Goal: Information Seeking & Learning: Learn about a topic

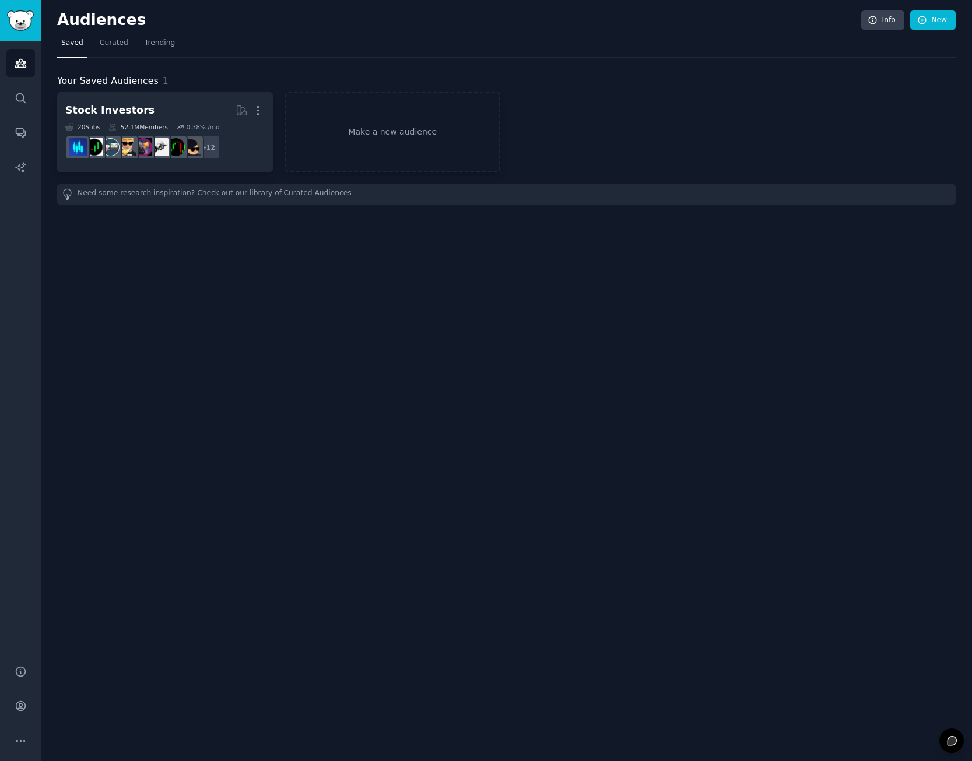
click at [299, 196] on link "Curated Audiences" at bounding box center [318, 194] width 68 height 12
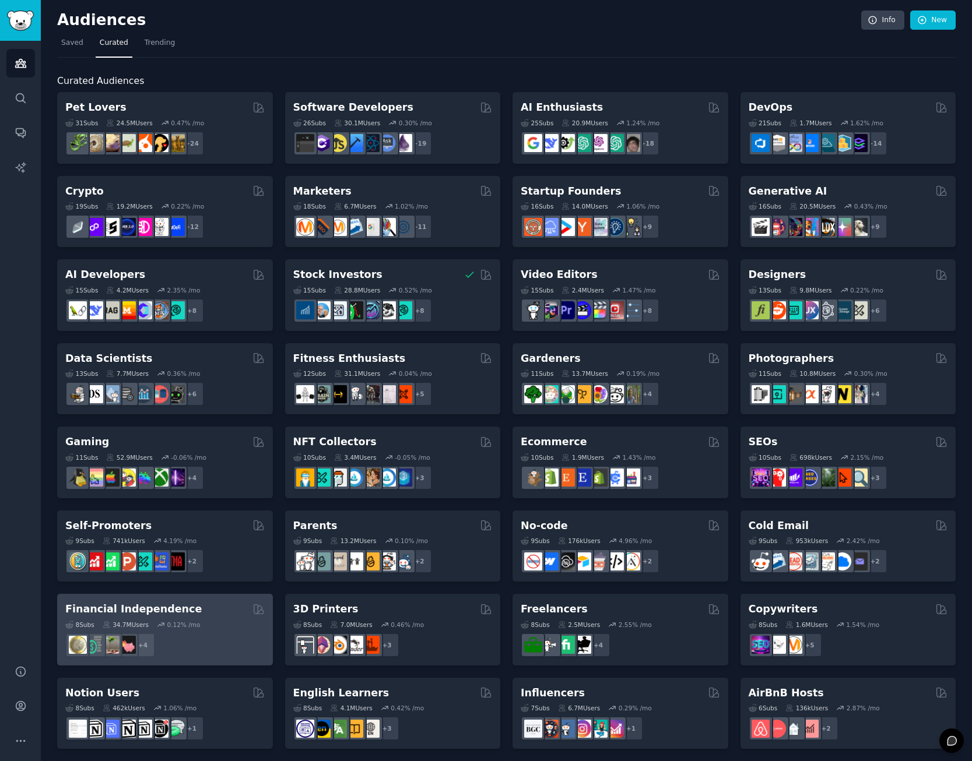
click at [221, 601] on div "Financial Independence 8 Sub s 34.7M Users 0.12 % /mo + 4" at bounding box center [165, 630] width 216 height 72
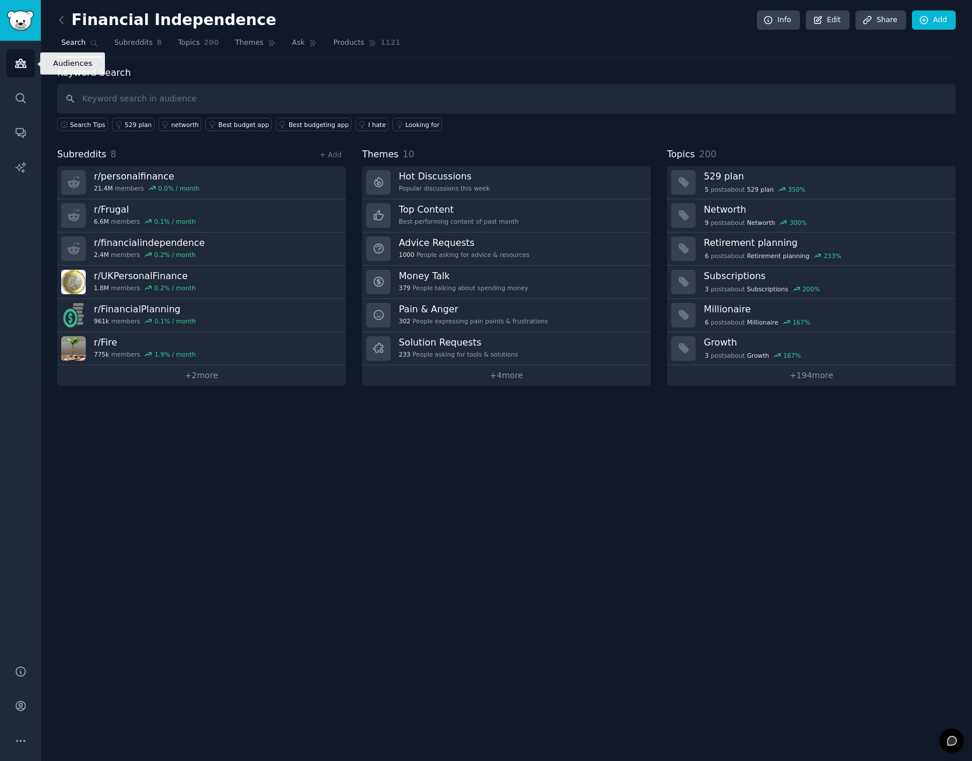
click at [20, 59] on icon "Sidebar" at bounding box center [20, 63] width 10 height 8
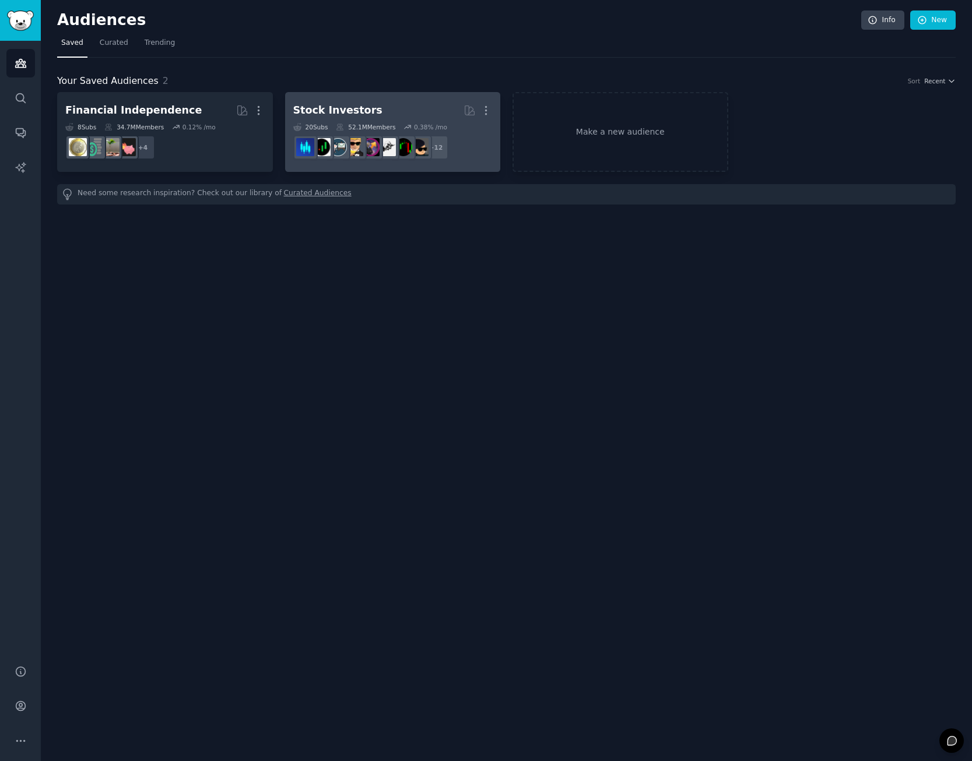
click at [365, 108] on h2 "Stock Investors More" at bounding box center [392, 110] width 199 height 20
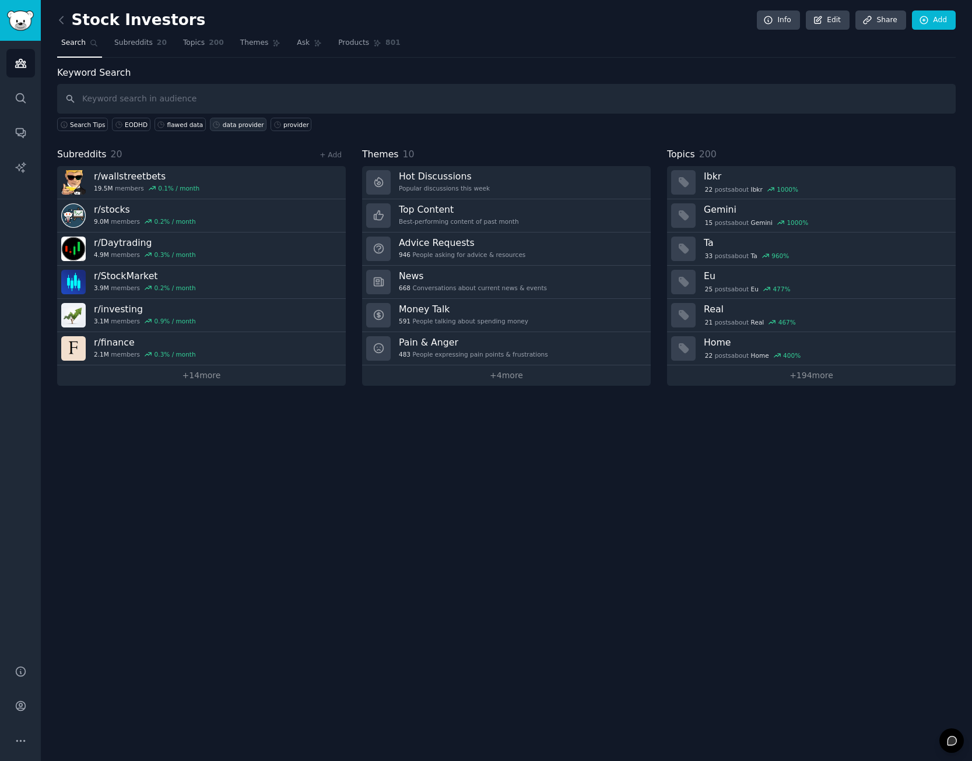
click at [228, 127] on div "data provider" at bounding box center [243, 125] width 41 height 8
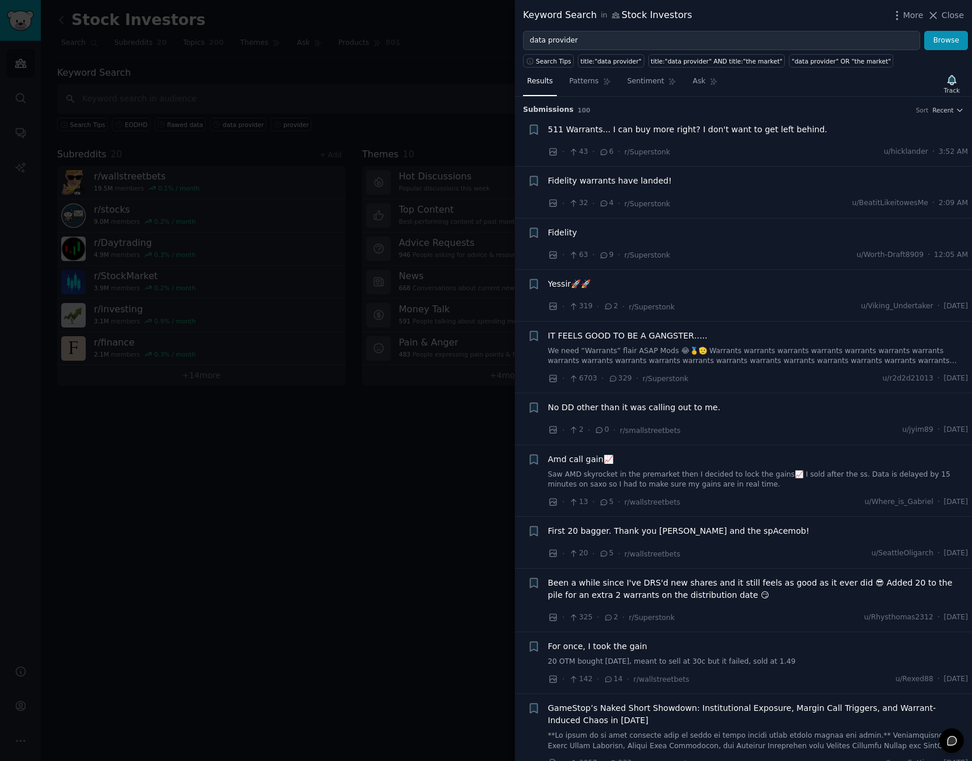
click at [183, 419] on div at bounding box center [486, 380] width 972 height 761
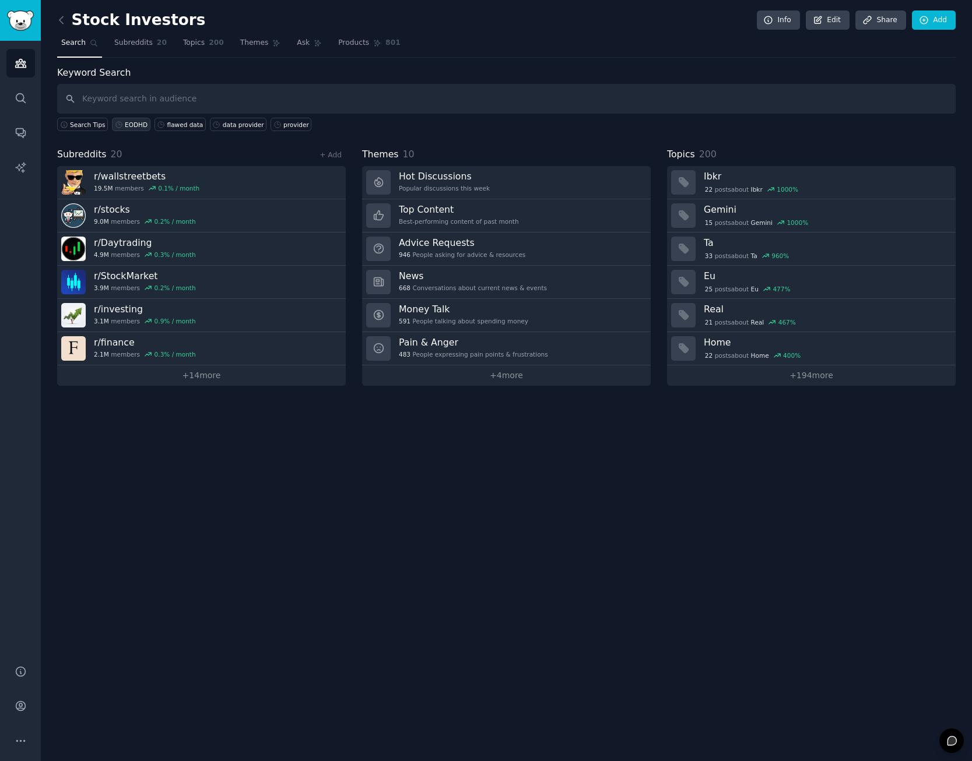
click at [125, 126] on div "EODHD" at bounding box center [136, 125] width 23 height 8
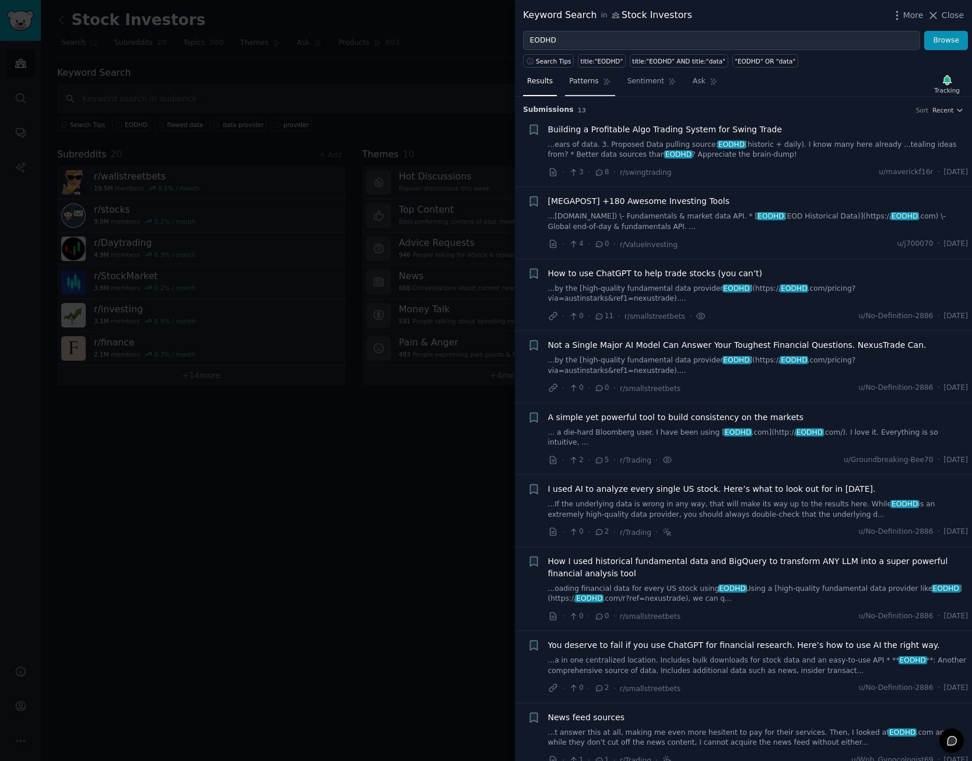
click at [583, 87] on link "Patterns" at bounding box center [590, 84] width 50 height 24
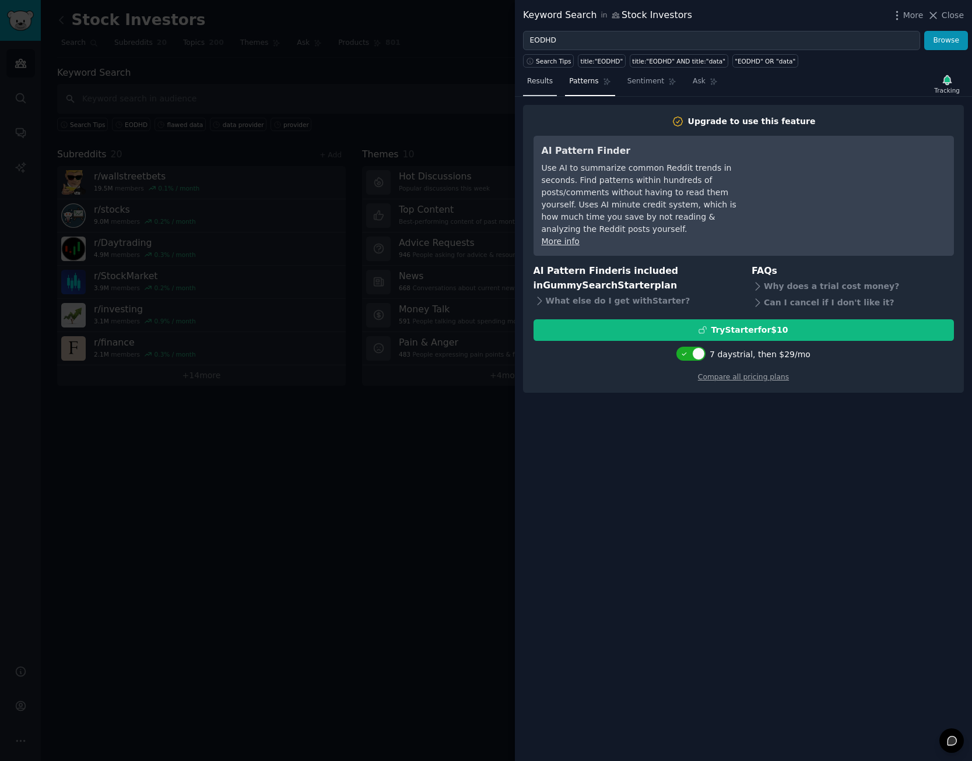
click at [537, 85] on span "Results" at bounding box center [540, 81] width 26 height 10
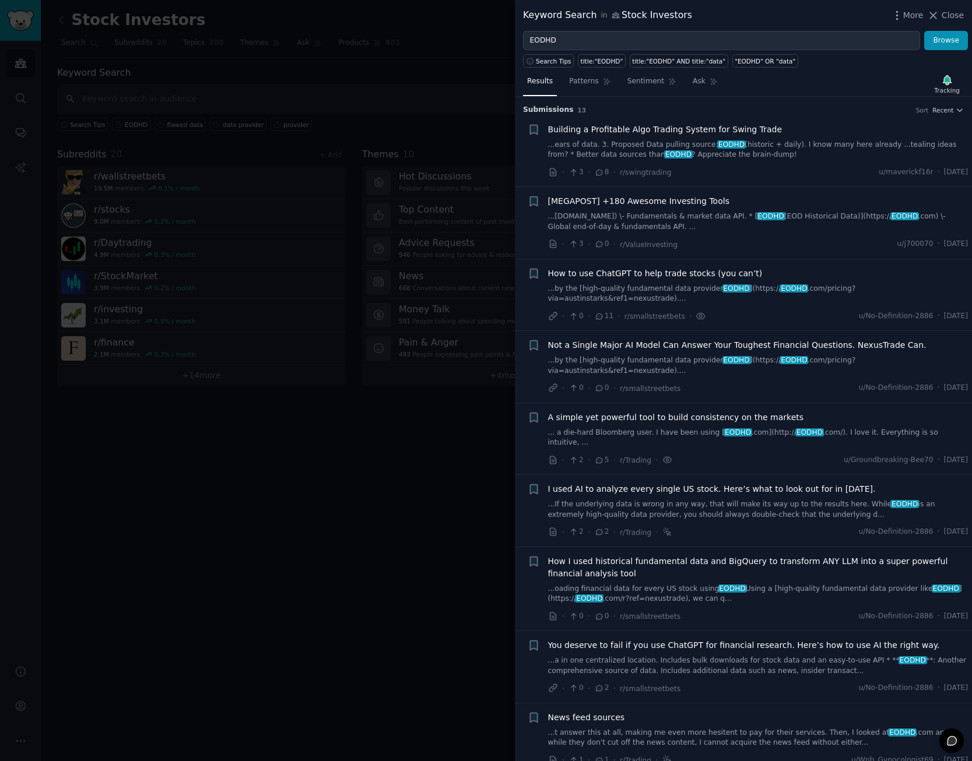
click at [643, 133] on span "Building a Profitable Algo Trading System for Swing Trade" at bounding box center [665, 130] width 234 height 12
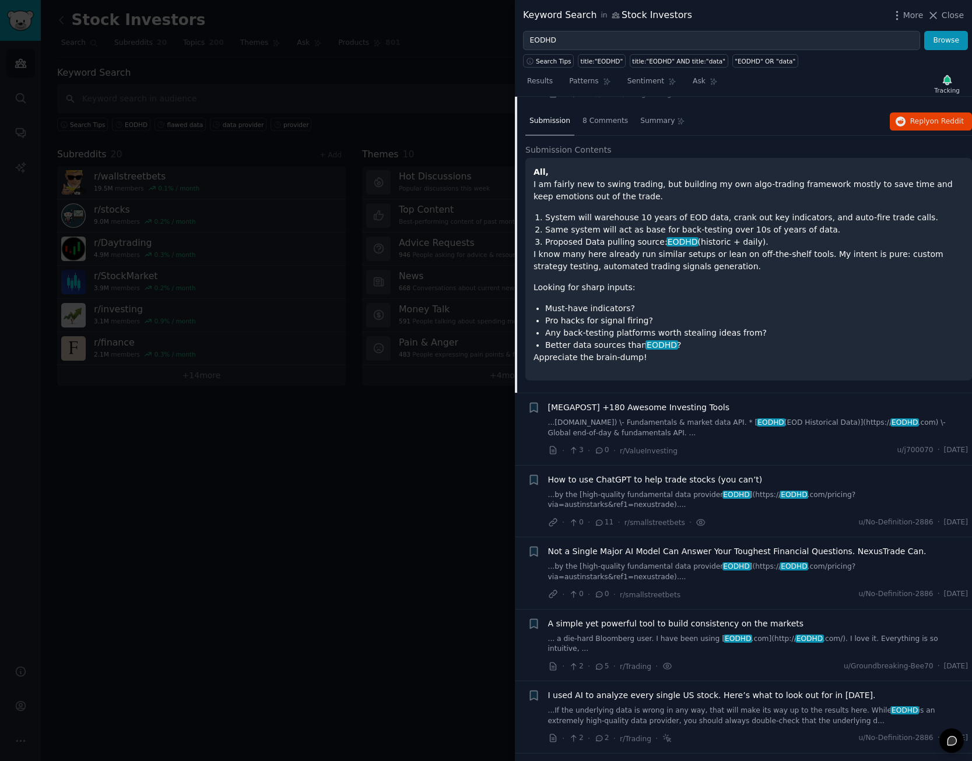
scroll to position [85, 0]
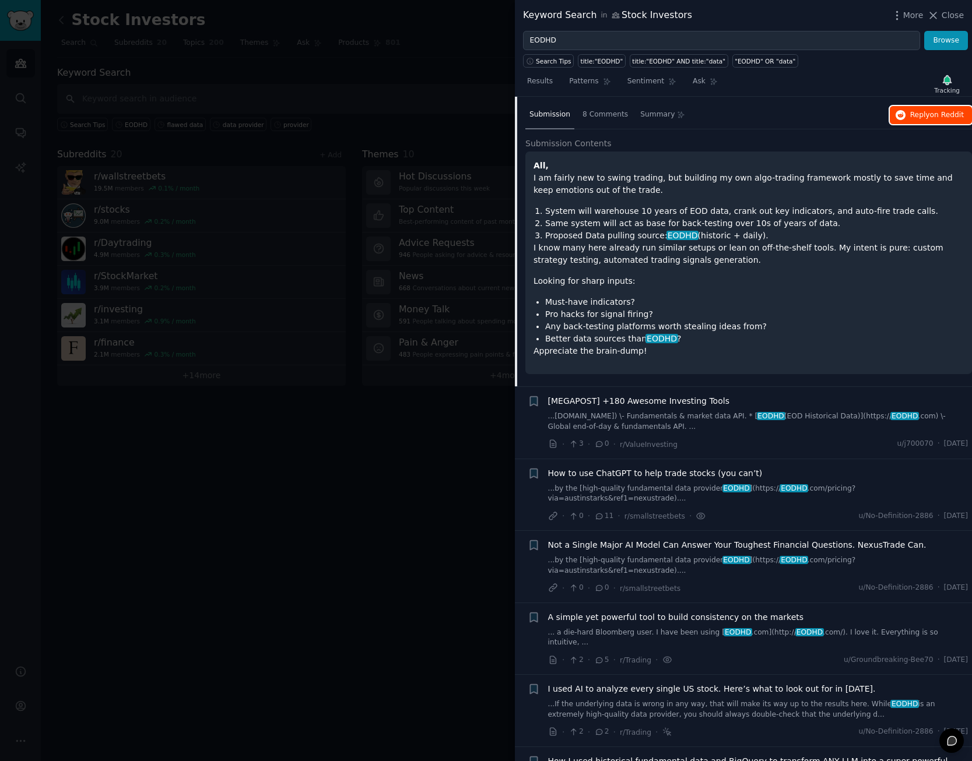
click at [956, 115] on span "on Reddit" at bounding box center [947, 115] width 34 height 8
click at [632, 490] on link "...by the [high-quality fundamental data provider EODHD ](https:// EODHD .com/p…" at bounding box center [758, 494] width 420 height 20
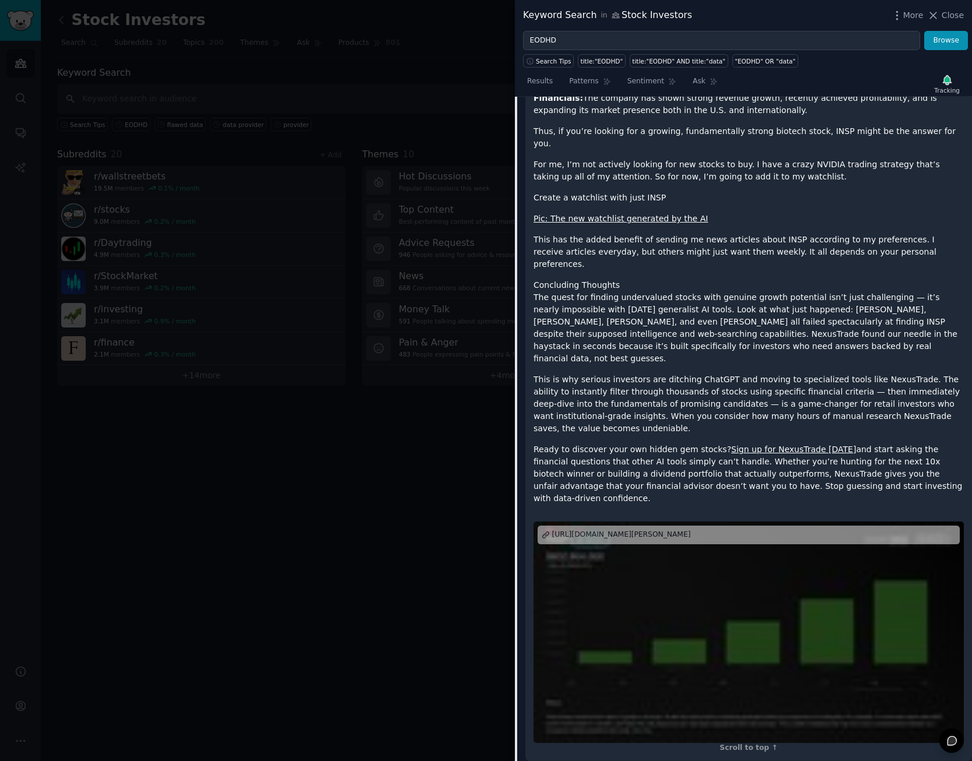
scroll to position [2488, 0]
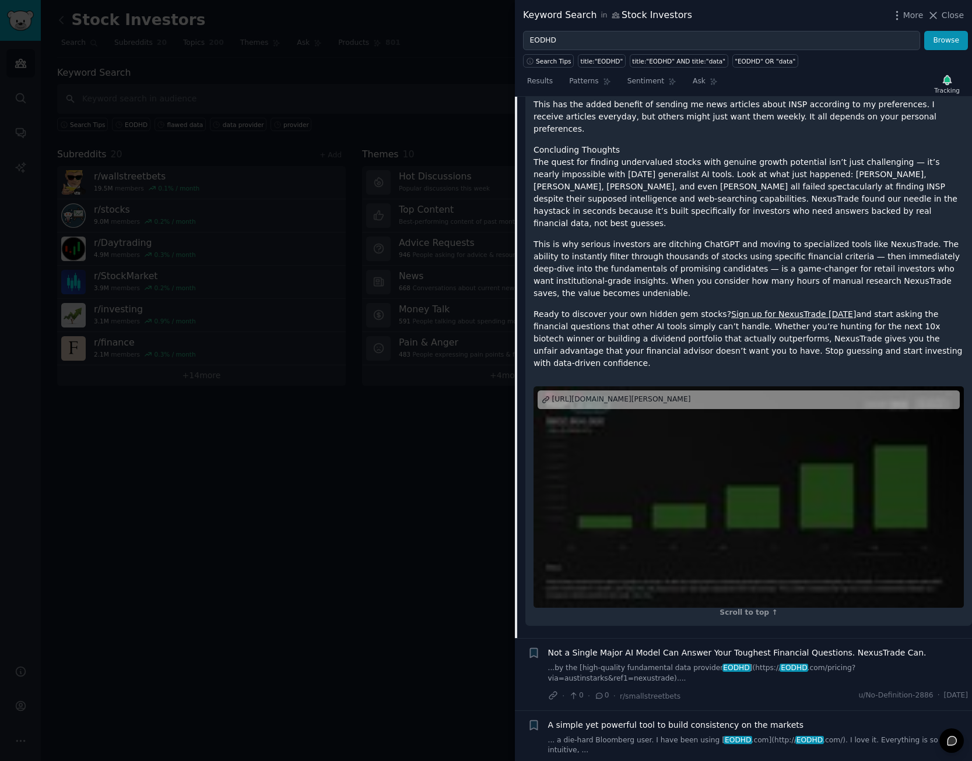
click at [652, 719] on span "A simple yet powerful tool to build consistency on the markets" at bounding box center [676, 725] width 256 height 12
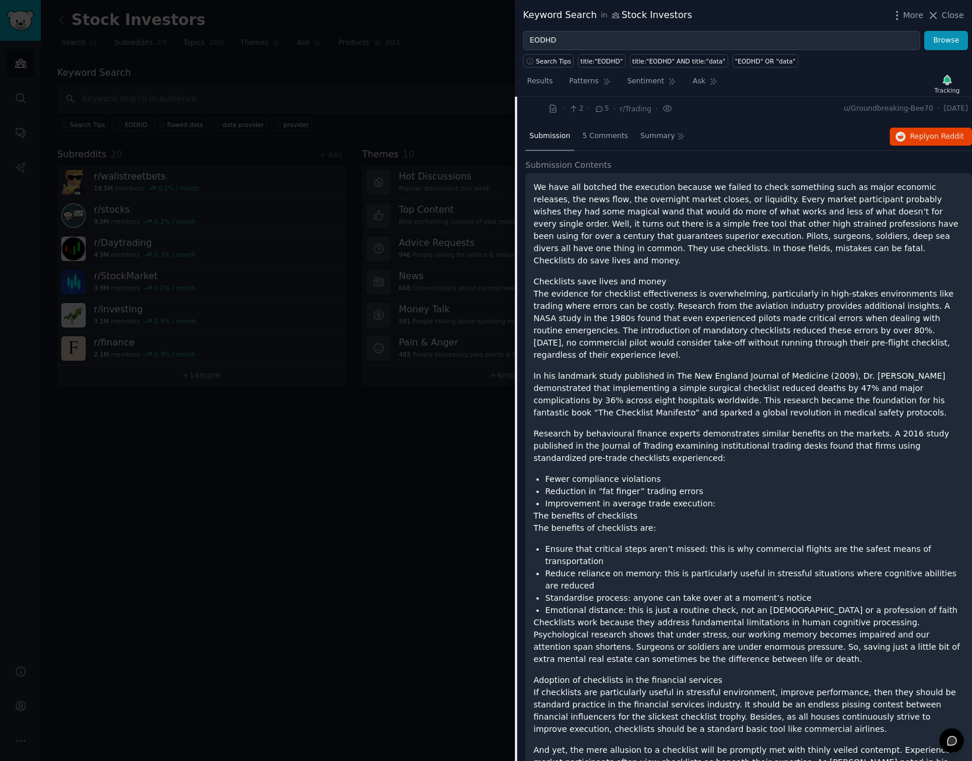
scroll to position [153, 0]
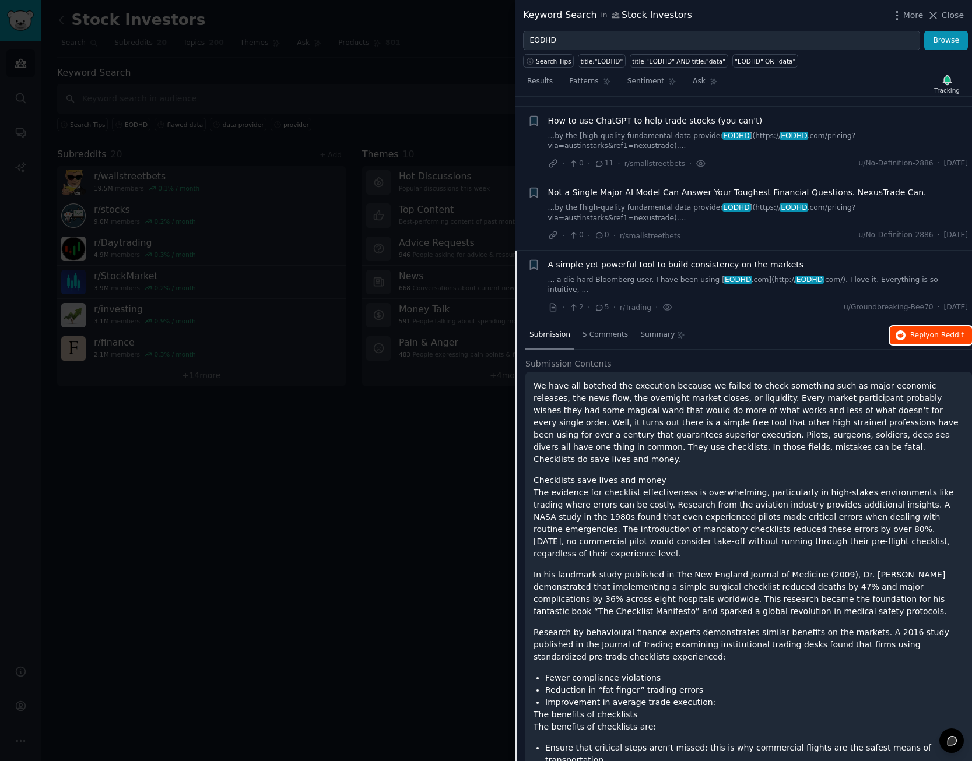
click at [924, 326] on button "Reply on Reddit" at bounding box center [930, 335] width 82 height 19
